Goal: Task Accomplishment & Management: Manage account settings

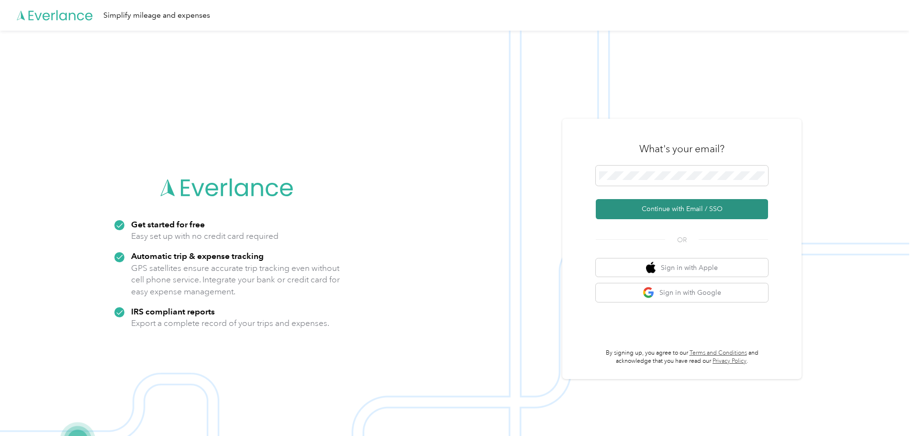
click at [671, 210] on button "Continue with Email / SSO" at bounding box center [682, 209] width 172 height 20
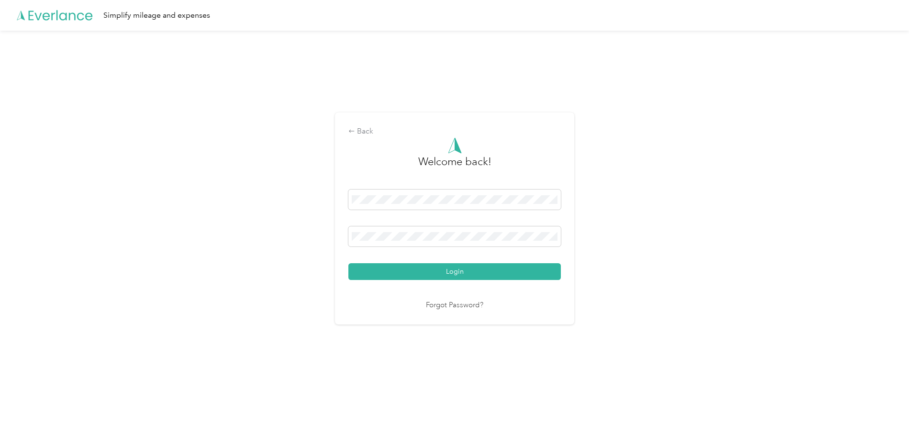
click at [704, 276] on div "Back Welcome back! Login Forgot Password?" at bounding box center [454, 223] width 909 height 384
click at [463, 270] on button "Login" at bounding box center [454, 271] width 212 height 17
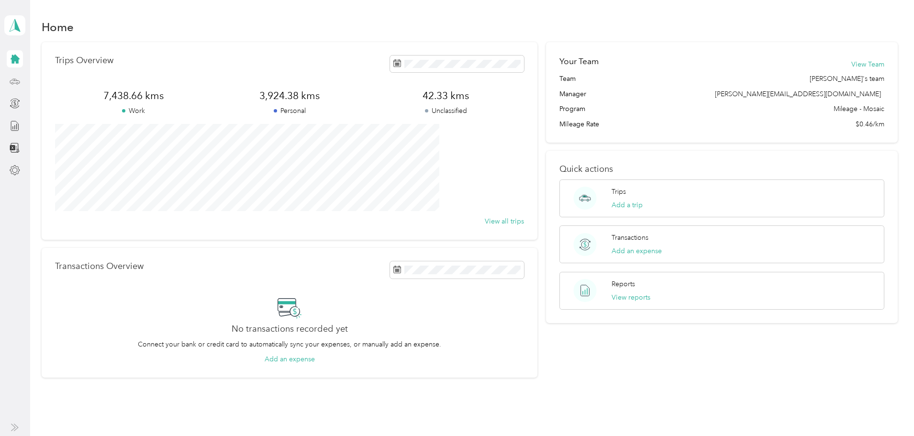
click at [14, 79] on icon at bounding box center [15, 81] width 11 height 11
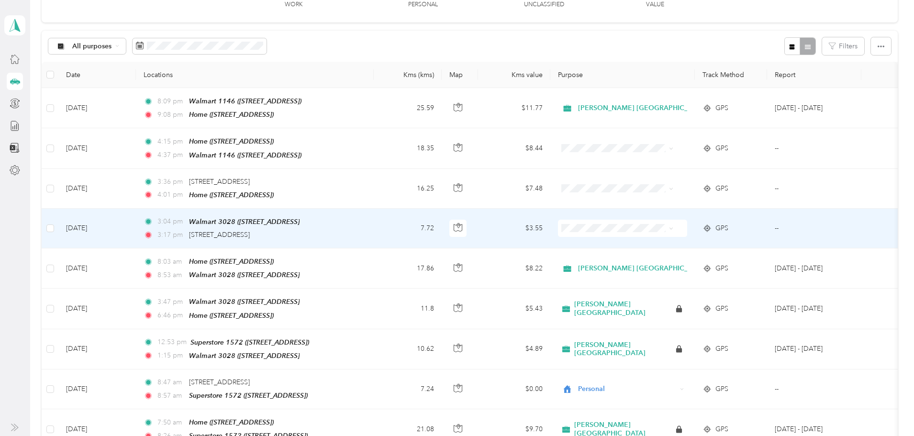
scroll to position [96, 0]
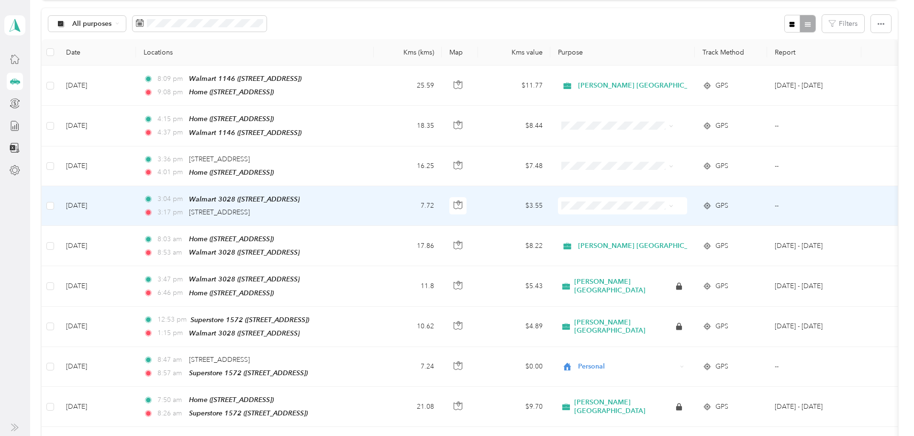
click at [434, 198] on td "7.72" at bounding box center [408, 206] width 68 height 40
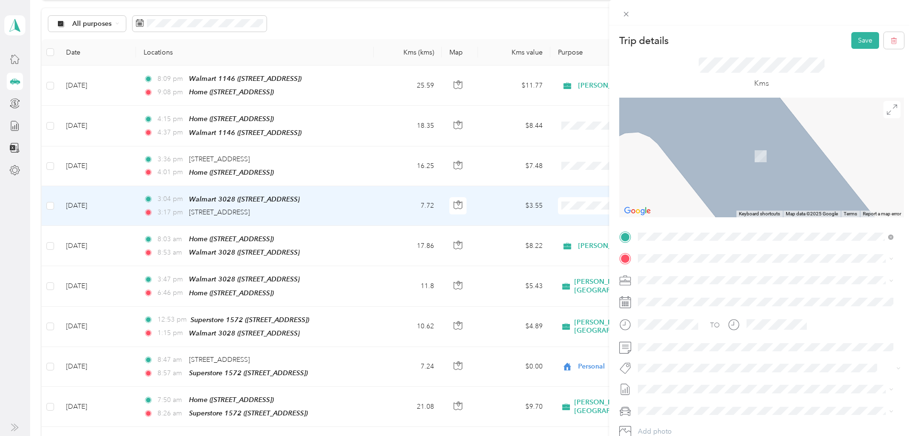
click at [699, 299] on div "Walmart [STREET_ADDRESS]" at bounding box center [686, 299] width 61 height 20
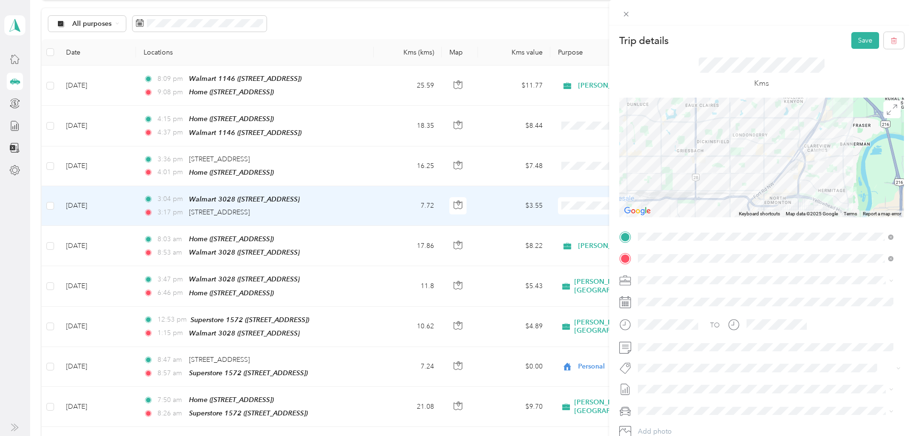
click at [674, 284] on span at bounding box center [768, 280] width 269 height 15
click at [662, 294] on span "[PERSON_NAME] [GEOGRAPHIC_DATA]" at bounding box center [703, 297] width 124 height 8
click at [691, 386] on button "Wt Multi-studio Cost Capture" at bounding box center [686, 385] width 91 height 12
click at [685, 422] on span "Wt Walmart Signage" at bounding box center [676, 423] width 56 height 9
click at [858, 36] on button "Save" at bounding box center [865, 40] width 28 height 17
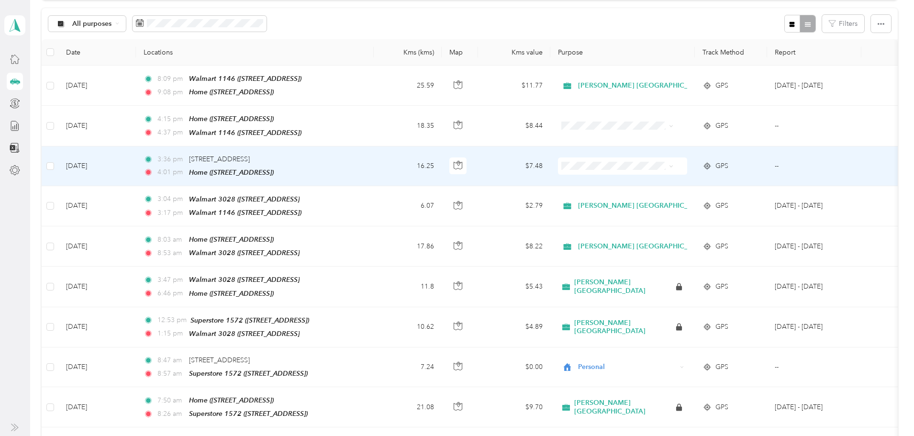
click at [626, 196] on span "Personal" at bounding box center [680, 196] width 130 height 10
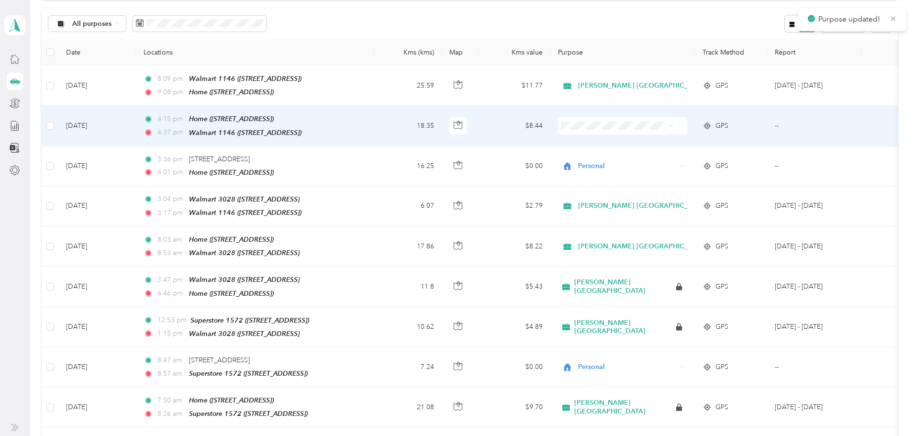
click at [667, 155] on span "Personal" at bounding box center [680, 159] width 130 height 10
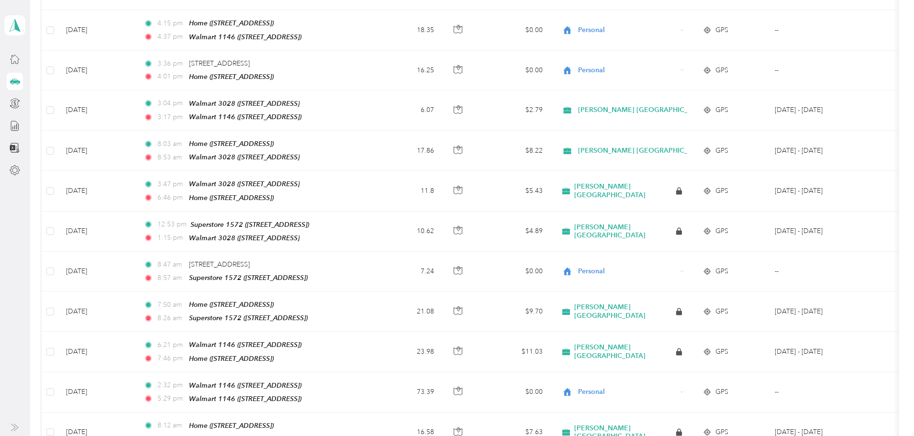
scroll to position [48, 0]
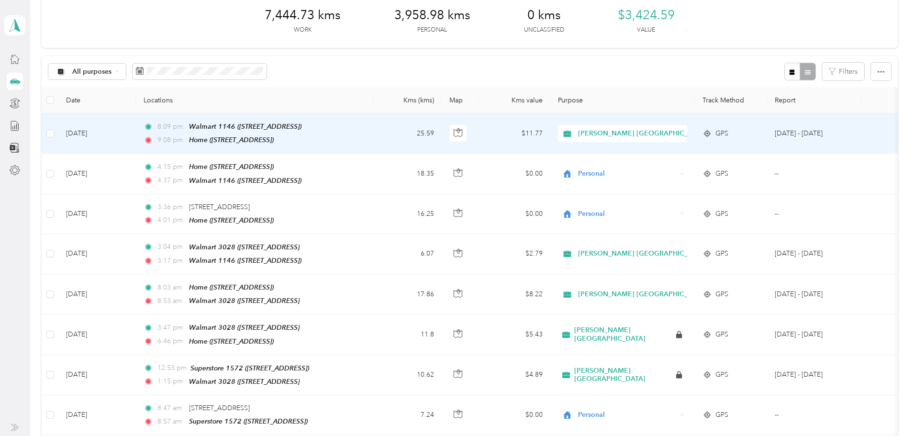
click at [436, 130] on td "25.59" at bounding box center [408, 133] width 68 height 40
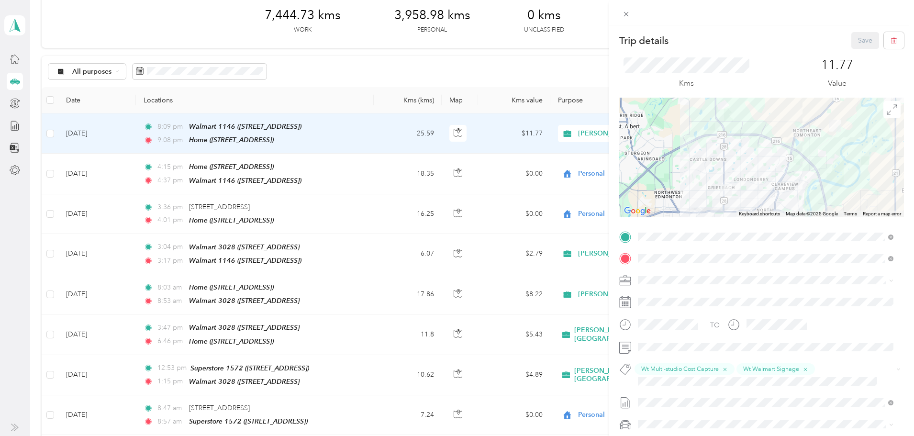
click at [436, 130] on div "Trip details Save This trip cannot be edited because it is either under review,…" at bounding box center [457, 218] width 914 height 436
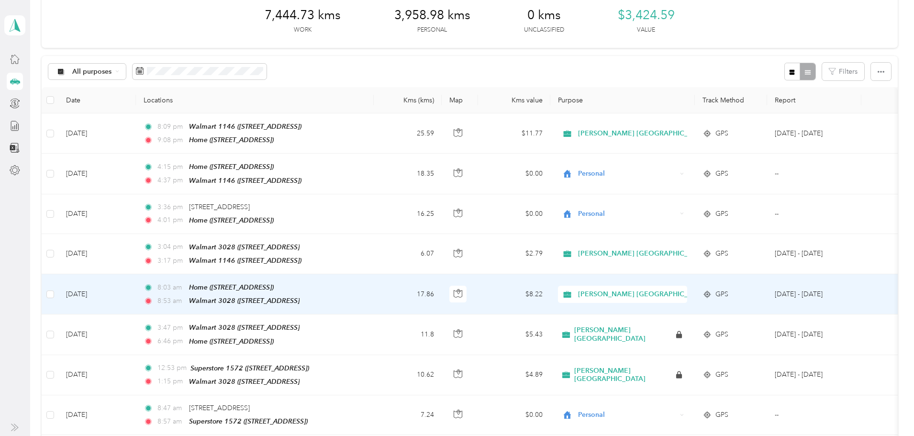
click at [436, 291] on td "17.86" at bounding box center [408, 294] width 68 height 40
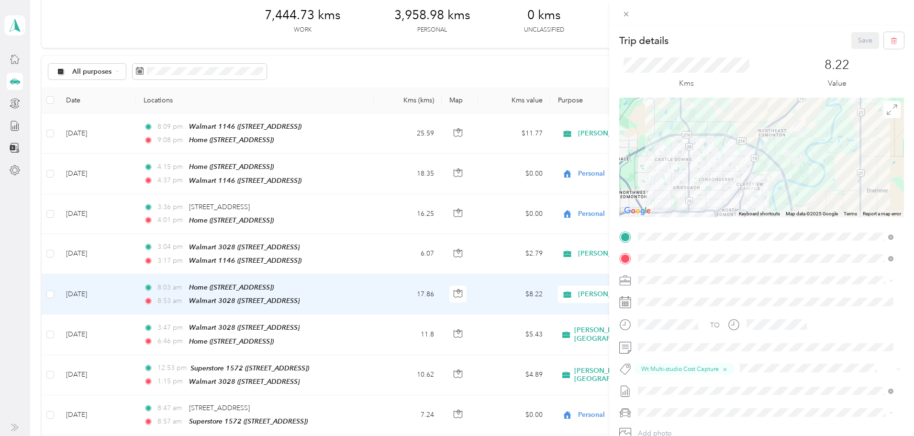
click at [436, 291] on div "Trip details Save This trip cannot be edited because it is either under review,…" at bounding box center [457, 218] width 914 height 436
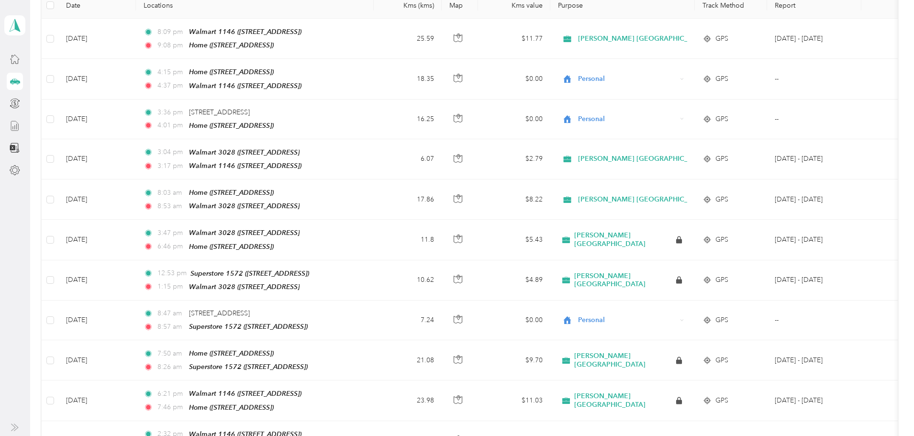
scroll to position [96, 0]
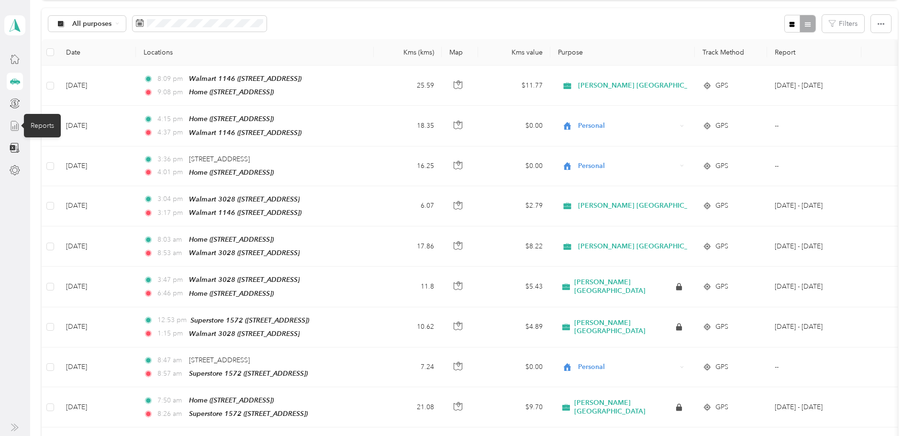
click at [11, 125] on icon at bounding box center [14, 126] width 7 height 10
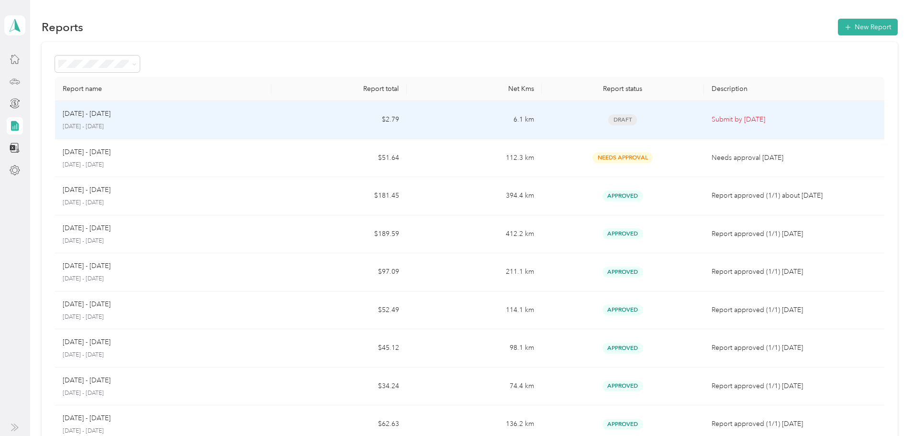
click at [315, 118] on td "$2.79" at bounding box center [338, 120] width 135 height 38
